Goal: Information Seeking & Learning: Learn about a topic

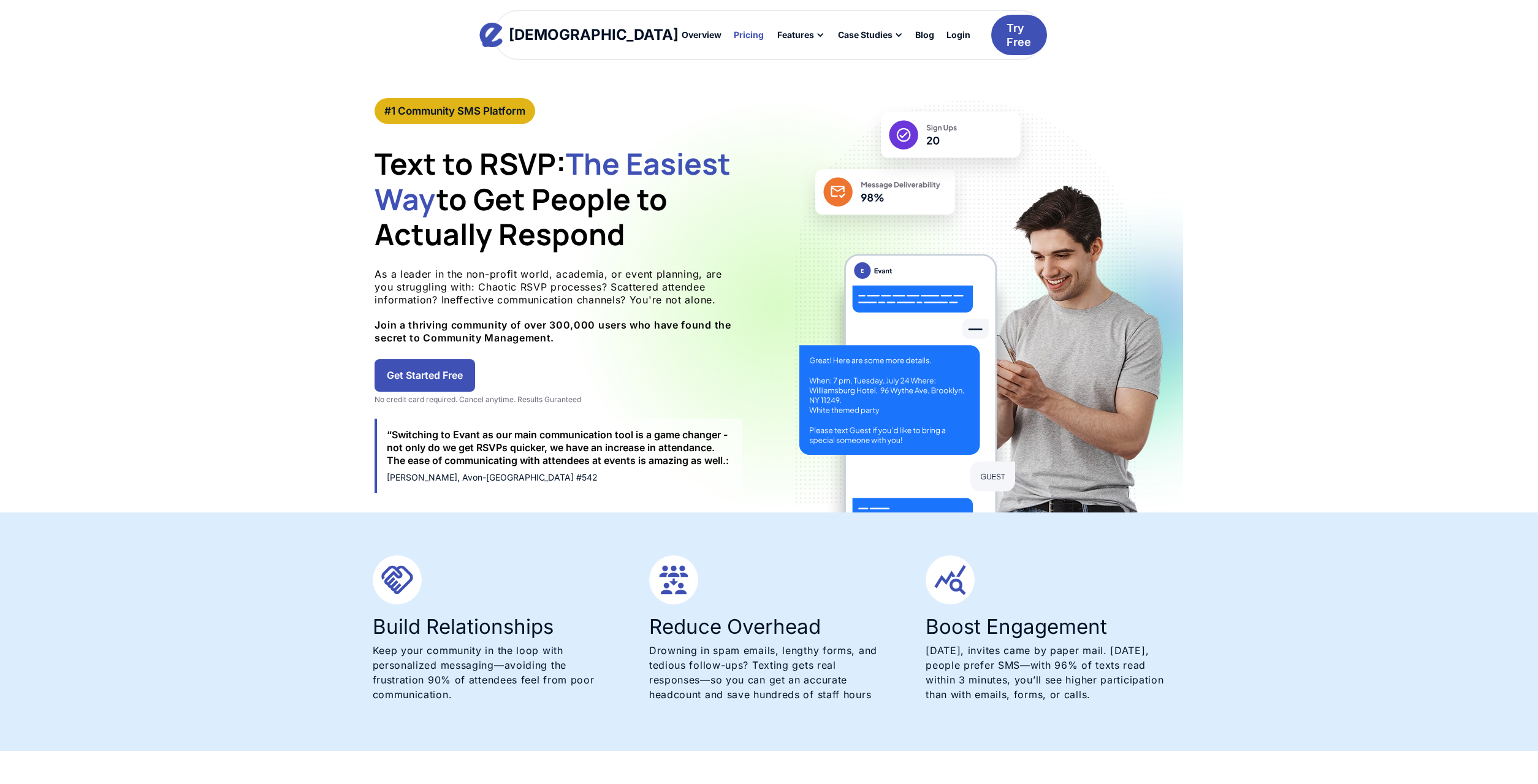
click at [734, 37] on div "Pricing" at bounding box center [748, 35] width 30 height 9
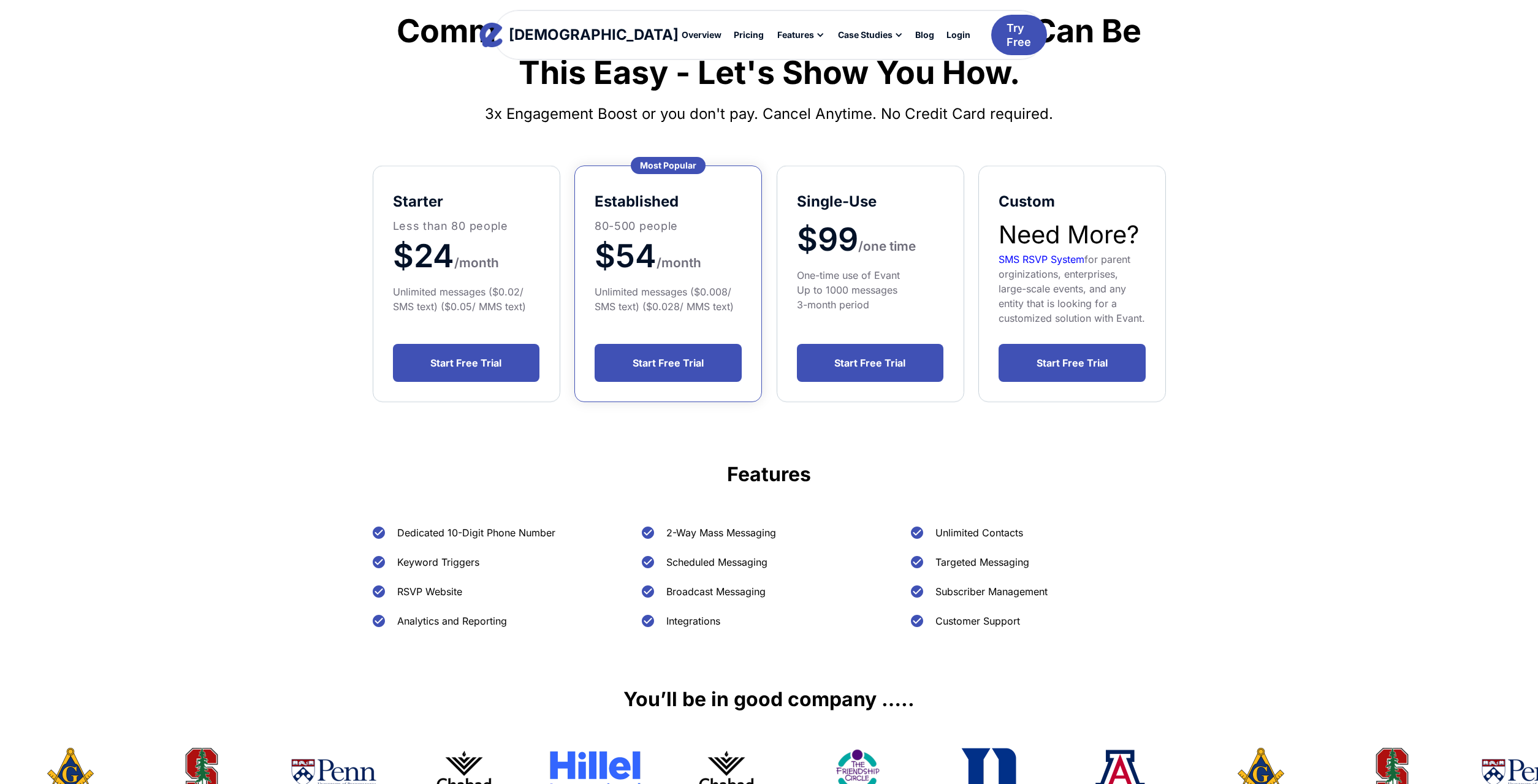
scroll to position [63, 0]
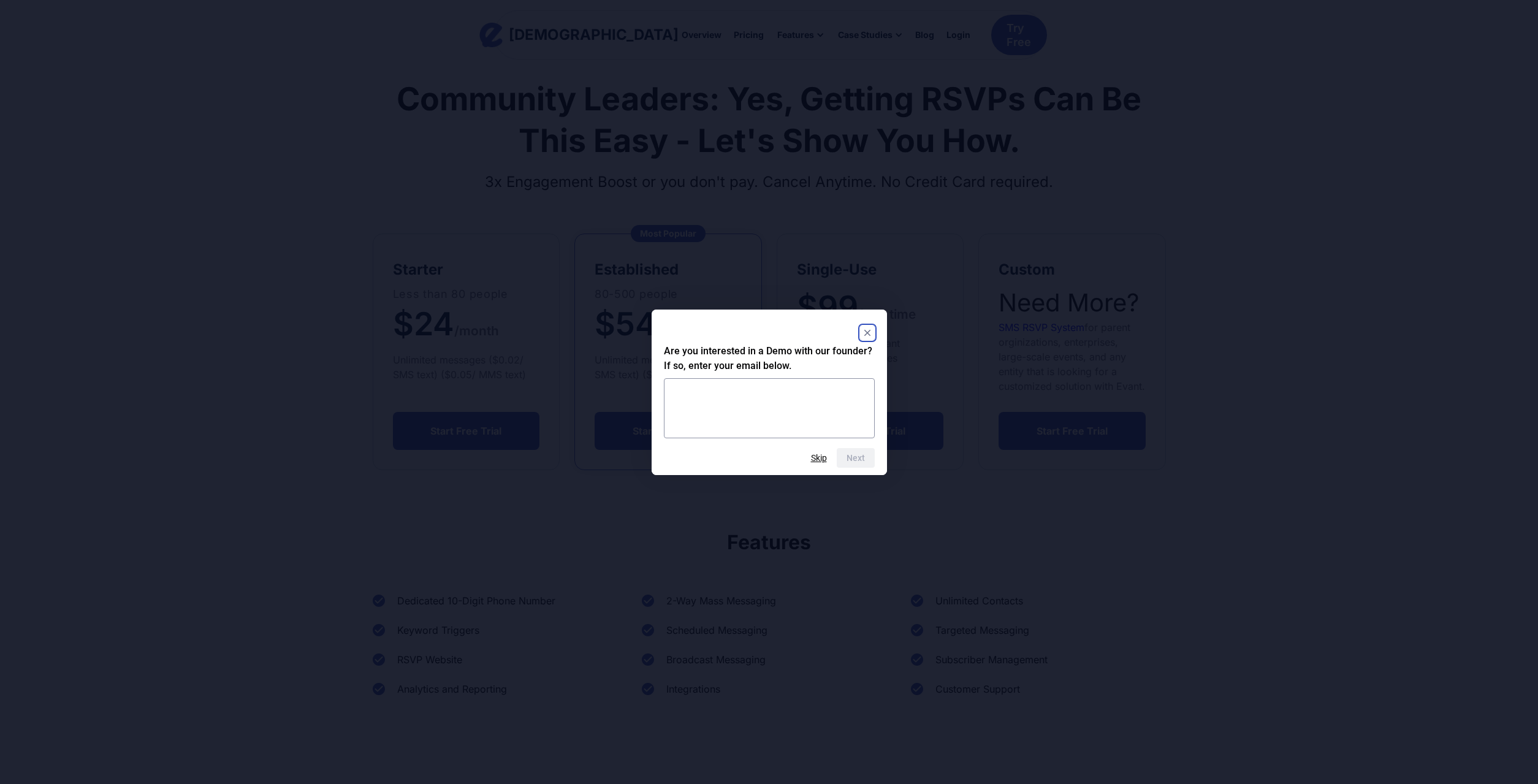
click at [866, 328] on rect "Close" at bounding box center [868, 333] width 15 height 15
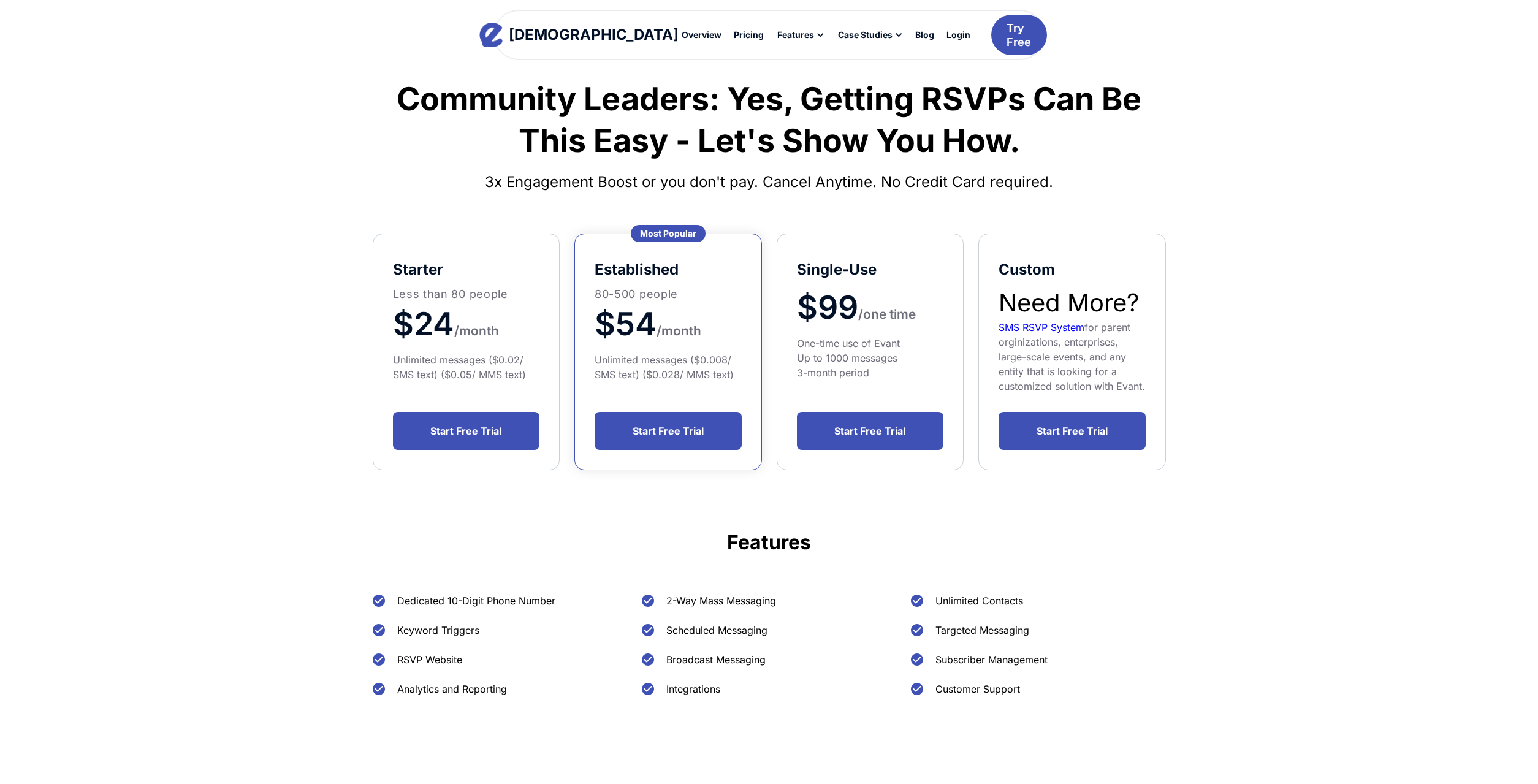
scroll to position [0, 0]
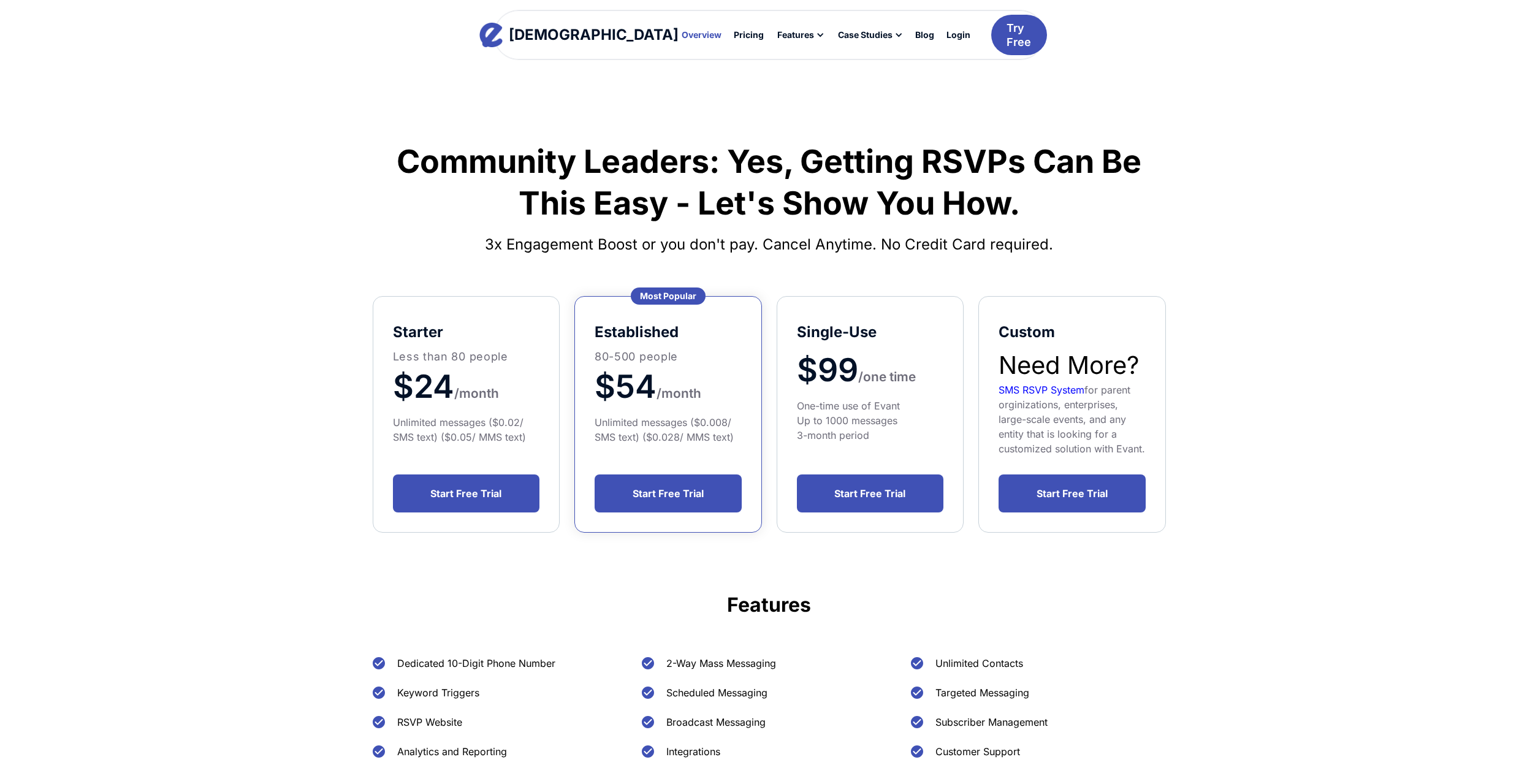
click at [682, 35] on div "Overview" at bounding box center [701, 35] width 40 height 9
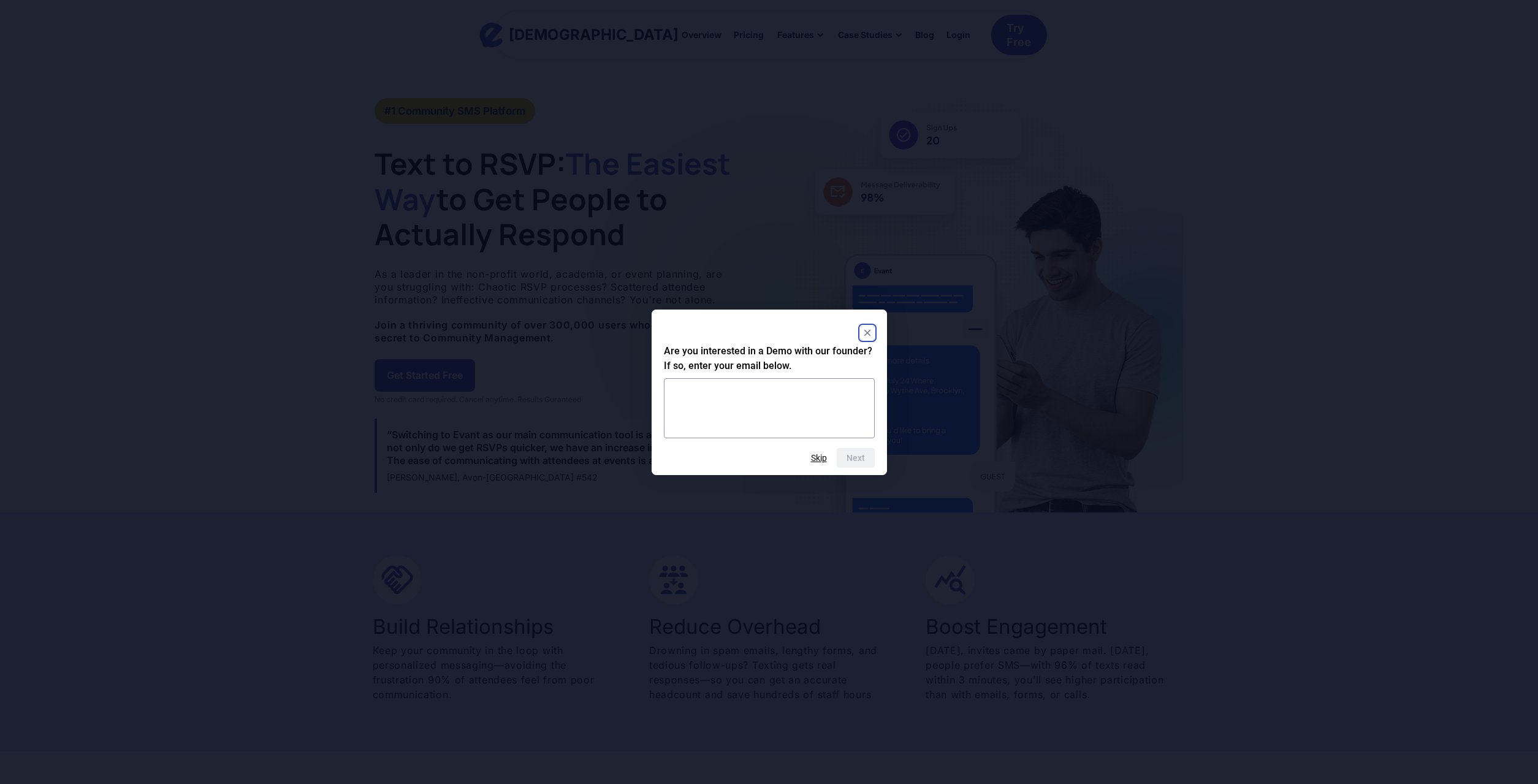
click at [866, 330] on rect "Close" at bounding box center [868, 333] width 15 height 15
